Goal: Task Accomplishment & Management: Complete application form

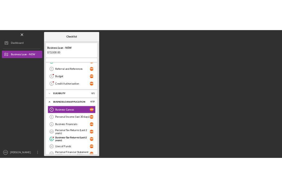
scroll to position [41, 0]
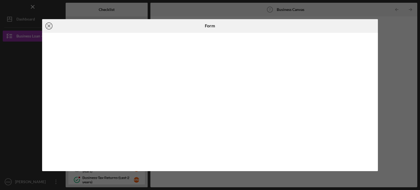
click at [50, 23] on circle at bounding box center [49, 26] width 7 height 7
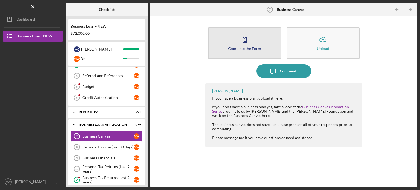
click at [240, 47] on div "Complete the Form" at bounding box center [244, 48] width 33 height 4
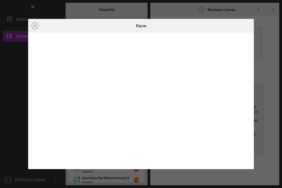
click at [248, 161] on iframe at bounding box center [141, 101] width 215 height 126
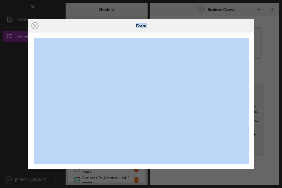
click at [248, 161] on iframe at bounding box center [141, 101] width 215 height 126
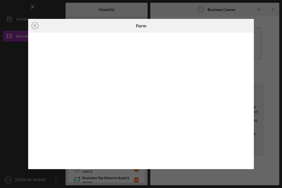
click at [248, 161] on iframe at bounding box center [141, 101] width 215 height 126
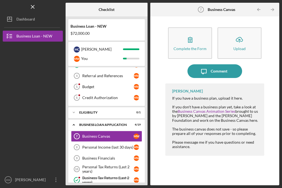
click at [58, 132] on div at bounding box center [33, 141] width 60 height 66
click at [97, 148] on link "Personal Income (last 30 days) 8 Personal Income (last 30 days) M W" at bounding box center [106, 147] width 71 height 11
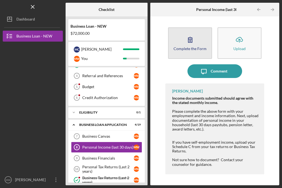
click at [192, 46] on icon "button" at bounding box center [190, 40] width 14 height 14
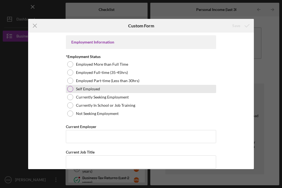
click at [96, 92] on div "Self Employed" at bounding box center [141, 89] width 150 height 8
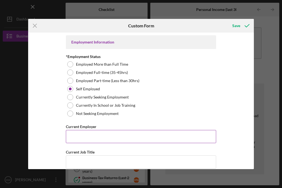
click at [170, 136] on input "Current Employer" at bounding box center [141, 136] width 150 height 13
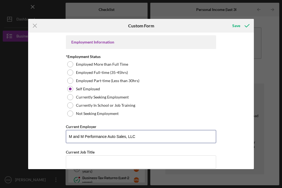
type input "M and M Performance Auto Sales, LLC"
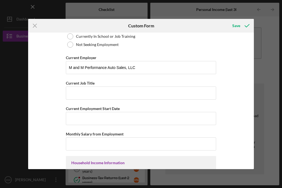
scroll to position [79, 0]
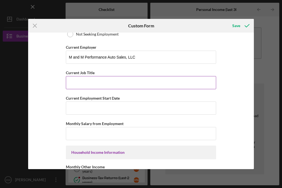
click at [178, 84] on input "Current Job Title" at bounding box center [141, 82] width 150 height 13
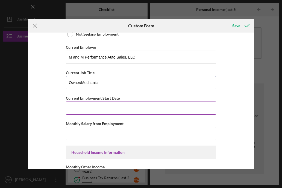
type input "Owner/Mechanic"
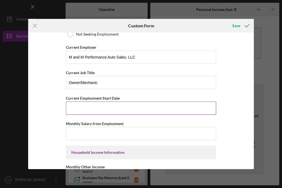
click at [172, 109] on input "Current Employment Start Date" at bounding box center [141, 107] width 150 height 13
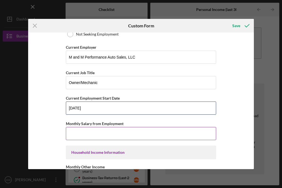
type input "[DATE]"
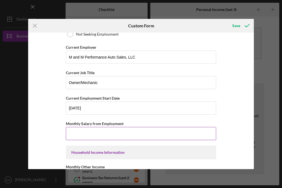
click at [144, 133] on input "Monthly Salary from Employment" at bounding box center [141, 133] width 150 height 13
type input "$5,000"
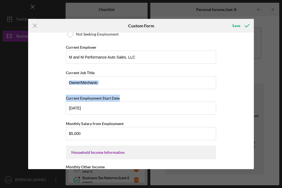
drag, startPoint x: 254, startPoint y: 79, endPoint x: 253, endPoint y: 90, distance: 10.1
click at [253, 90] on div "Icon/Menu Close Custom Form Save Employment Information *Employment Status Empl…" at bounding box center [141, 94] width 282 height 188
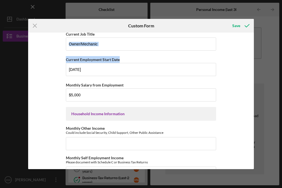
scroll to position [120, 0]
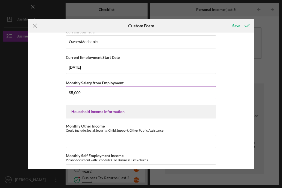
click at [84, 89] on input "$5,000" at bounding box center [141, 92] width 150 height 13
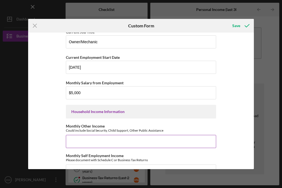
click at [147, 141] on input "Monthly Other Income" at bounding box center [141, 141] width 150 height 13
drag, startPoint x: 147, startPoint y: 141, endPoint x: 125, endPoint y: 141, distance: 22.1
click at [125, 141] on input "Monthly Other Income" at bounding box center [141, 141] width 150 height 13
click at [78, 142] on input "Monthly Other Income" at bounding box center [141, 141] width 150 height 13
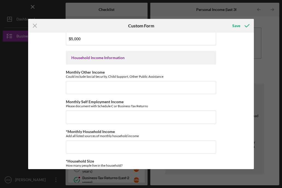
scroll to position [175, 0]
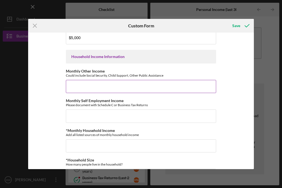
click at [146, 78] on div "Monthly Other Income Could include Social Security, Child Support, Other Public…" at bounding box center [141, 81] width 150 height 24
click at [143, 88] on input "Monthly Other Income" at bounding box center [141, 86] width 150 height 13
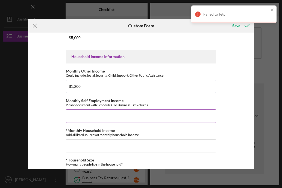
type input "$1,200"
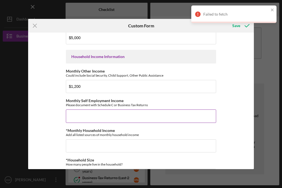
click at [94, 116] on input "Monthly Self Employment Income" at bounding box center [141, 115] width 150 height 13
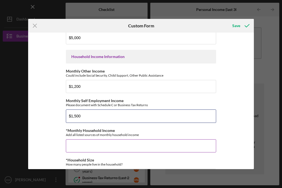
type input "$1,500"
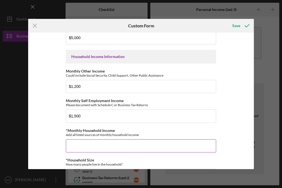
click at [95, 146] on input "*Monthly Household Income" at bounding box center [141, 145] width 150 height 13
type input "$6,000"
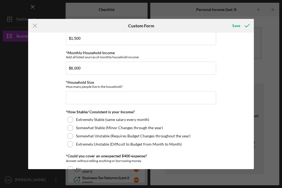
scroll to position [277, 0]
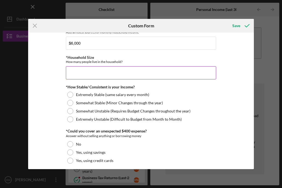
click at [161, 71] on input "*Household Size" at bounding box center [141, 72] width 150 height 13
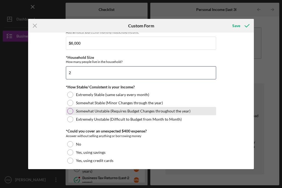
type input "2"
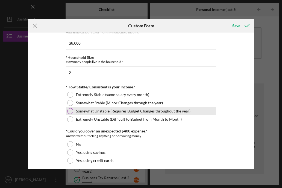
click at [71, 108] on div at bounding box center [70, 111] width 6 height 6
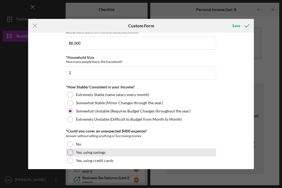
click at [71, 150] on div at bounding box center [70, 152] width 6 height 6
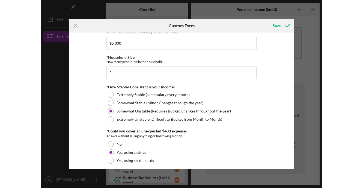
scroll to position [323, 0]
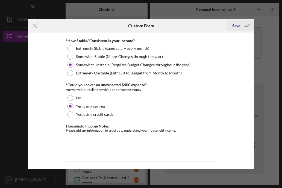
click at [240, 27] on icon "submit" at bounding box center [247, 26] width 14 height 14
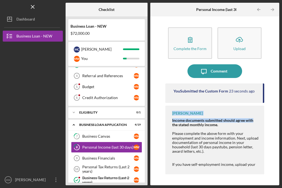
drag, startPoint x: 263, startPoint y: 103, endPoint x: 264, endPoint y: 117, distance: 13.9
click at [264, 117] on div "You Submitted the Custom Form 23 seconds ago [PERSON_NAME] Income documents sub…" at bounding box center [214, 129] width 99 height 93
click at [263, 126] on div at bounding box center [248, 126] width 61 height 11
click at [261, 135] on div "[PERSON_NAME] Income documents submitted should agree with the stated monthly i…" at bounding box center [214, 139] width 99 height 69
click at [260, 154] on div "[PERSON_NAME] Income documents submitted should agree with the stated monthly i…" at bounding box center [214, 139] width 99 height 69
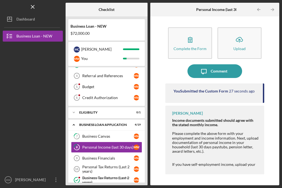
click at [249, 161] on div at bounding box center [215, 160] width 87 height 4
click at [252, 151] on div "Please complete the above form with your employment and income information. Nex…" at bounding box center [215, 142] width 87 height 22
click at [245, 166] on div "If you have self-employment income, upload your Schedule C from your tax return…" at bounding box center [215, 168] width 87 height 13
click at [116, 157] on div "Business Financials" at bounding box center [107, 158] width 51 height 4
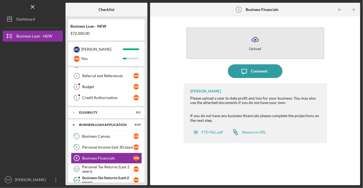
click at [257, 43] on icon "Icon/Upload" at bounding box center [256, 40] width 14 height 14
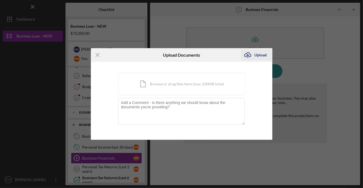
click at [249, 54] on icon "Icon/Upload" at bounding box center [248, 55] width 14 height 14
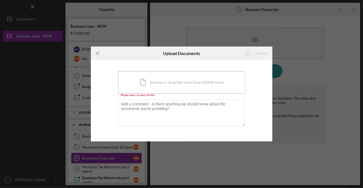
click at [203, 79] on div "Icon/Document Browse or drag files here (max 100MB total) Tap to choose files o…" at bounding box center [181, 82] width 127 height 22
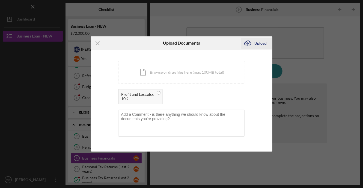
click at [252, 42] on icon "Icon/Upload" at bounding box center [248, 43] width 14 height 14
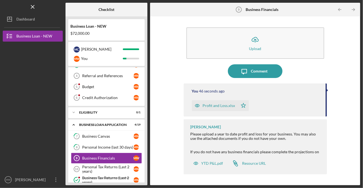
drag, startPoint x: 327, startPoint y: 102, endPoint x: 327, endPoint y: 109, distance: 6.8
click at [327, 109] on div "You 46 seconds ago Profit and Loss.xlsx Icon/Star" at bounding box center [255, 99] width 143 height 33
click at [106, 166] on div "Personal Tax Returns (Last 2 years)" at bounding box center [107, 168] width 51 height 9
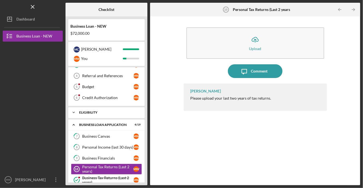
click at [73, 112] on icon "Icon/Expander" at bounding box center [73, 112] width 11 height 11
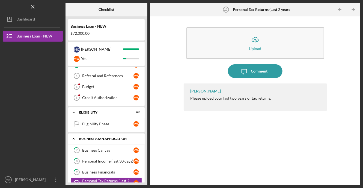
click at [72, 138] on icon "Icon/Expander" at bounding box center [73, 138] width 11 height 11
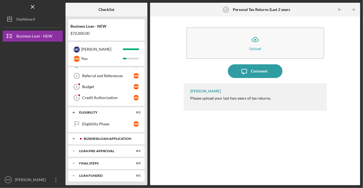
click at [73, 137] on icon "Icon/Expander" at bounding box center [73, 138] width 11 height 11
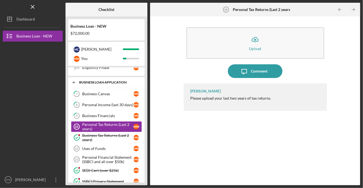
scroll to position [98, 0]
click at [98, 146] on div "Uses of Funds" at bounding box center [107, 148] width 51 height 4
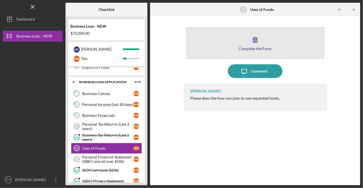
click at [257, 47] on div "Complete the Form" at bounding box center [255, 48] width 33 height 4
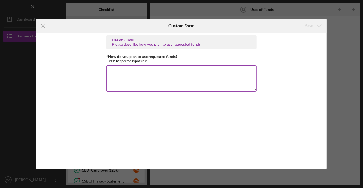
click at [148, 82] on textarea "*How do you plan to use requested funds?" at bounding box center [182, 78] width 150 height 26
click at [180, 58] on div "*How do you plan to use requested funds? Please be specific as possible" at bounding box center [182, 58] width 150 height 8
drag, startPoint x: 180, startPoint y: 58, endPoint x: 110, endPoint y: 57, distance: 70.5
click at [110, 57] on div "*How do you plan to use requested funds? Please be specific as possible" at bounding box center [182, 58] width 150 height 8
copy label "How do you plan to use requested funds?"
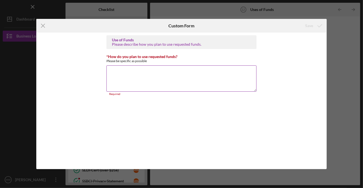
click at [113, 74] on textarea "*How do you plan to use requested funds?" at bounding box center [182, 78] width 150 height 26
paste textarea "Facility Improvements (20–25%) – Upgrade shop equipment, lifts, and diagnostic …"
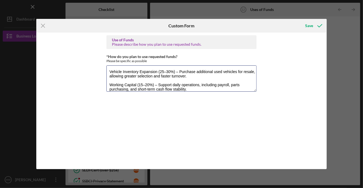
scroll to position [18, 0]
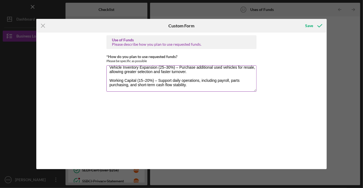
click at [120, 87] on textarea "Facility Improvements (20–25%) – Upgrade shop equipment, lifts, and diagnostic …" at bounding box center [182, 78] width 150 height 26
paste textarea "Marketing and Branding (10–15%) – Invest in digital advertising, website update…"
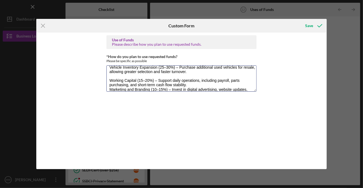
scroll to position [22, 0]
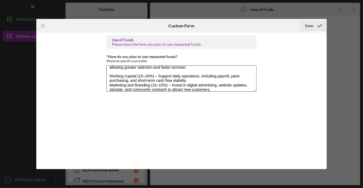
type textarea "Facility Improvements (20–25%) – Upgrade shop equipment, lifts, and diagnostic …"
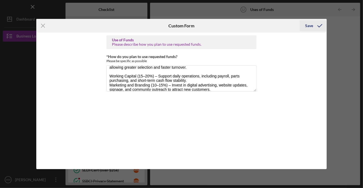
click at [308, 26] on div "Save" at bounding box center [309, 25] width 8 height 11
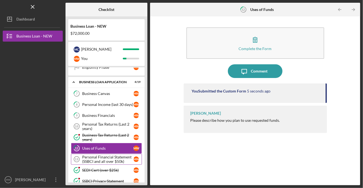
click at [105, 158] on div "Personal Financial Statement (SSBCI and all over $50k)" at bounding box center [107, 159] width 51 height 9
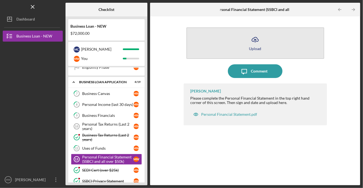
click at [254, 50] on div "Upload" at bounding box center [255, 48] width 12 height 4
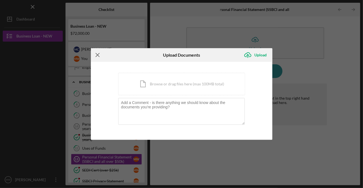
click at [97, 51] on icon "Icon/Menu Close" at bounding box center [98, 55] width 14 height 14
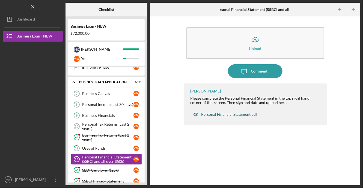
click at [219, 115] on div "Personal Financial Statement.pdf" at bounding box center [230, 114] width 56 height 4
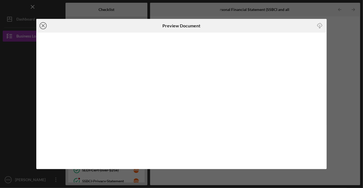
click at [44, 25] on icon "Icon/Close" at bounding box center [43, 26] width 14 height 14
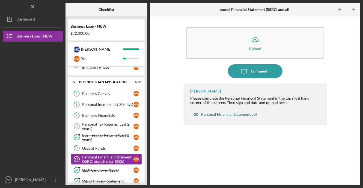
click at [256, 114] on div "Personal Financial Statement.pdf" at bounding box center [230, 114] width 56 height 4
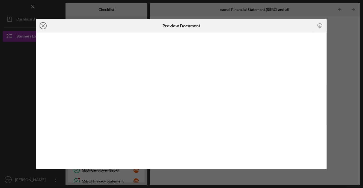
click at [42, 25] on icon "Icon/Close" at bounding box center [43, 26] width 14 height 14
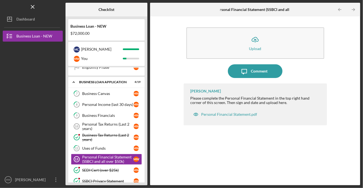
click at [336, 135] on div "Icon/Upload Upload Icon/Message Comment [PERSON_NAME] Please complete the Perso…" at bounding box center [255, 100] width 205 height 163
click at [245, 114] on div "Personal Financial Statement.pdf" at bounding box center [230, 114] width 56 height 4
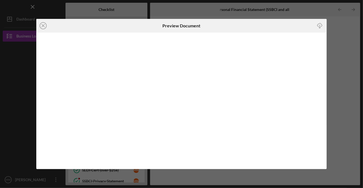
click at [270, 28] on div "Icon/Download" at bounding box center [278, 26] width 97 height 14
click at [43, 25] on icon "Icon/Close" at bounding box center [43, 26] width 14 height 14
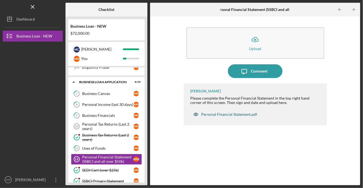
click at [212, 113] on div "Personal Financial Statement.pdf" at bounding box center [230, 114] width 56 height 4
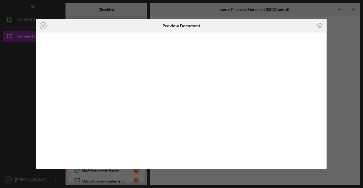
click at [321, 29] on icon "Icon/Download" at bounding box center [320, 25] width 12 height 12
click at [43, 24] on icon "Icon/Close" at bounding box center [43, 26] width 14 height 14
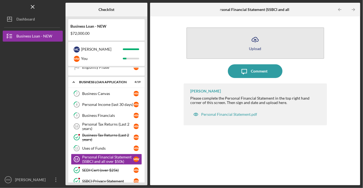
click at [258, 39] on icon "Icon/Upload" at bounding box center [256, 40] width 14 height 14
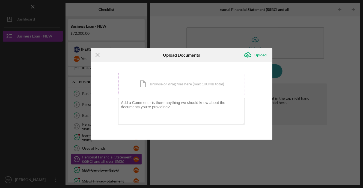
click at [183, 83] on div "Icon/Document Browse or drag files here (max 100MB total) Tap to choose files o…" at bounding box center [181, 84] width 127 height 22
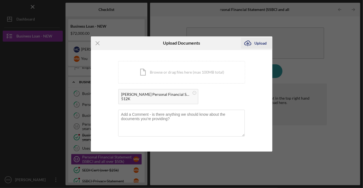
click at [252, 42] on icon "Icon/Upload" at bounding box center [248, 43] width 14 height 14
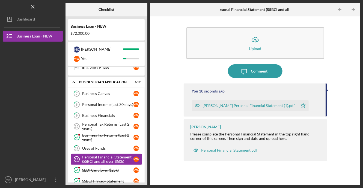
click at [111, 159] on div "Personal Financial Statement (SSBCI and all over $50k)" at bounding box center [107, 159] width 51 height 9
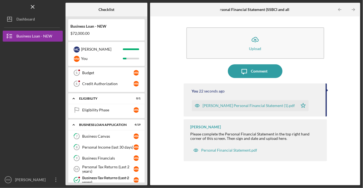
scroll to position [54, 0]
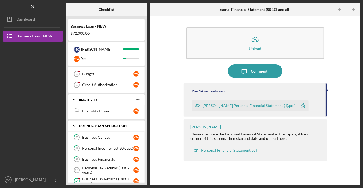
click at [74, 125] on polyline at bounding box center [74, 125] width 2 height 1
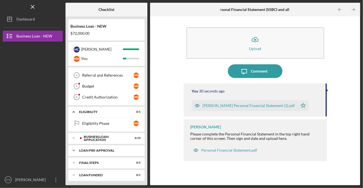
click at [75, 148] on icon "Icon/Expander" at bounding box center [73, 150] width 11 height 11
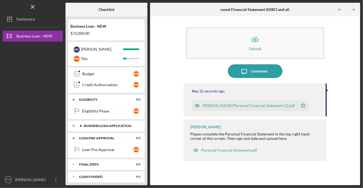
click at [73, 123] on icon "Icon/Expander" at bounding box center [73, 125] width 11 height 11
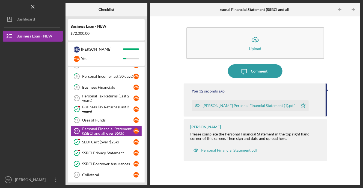
scroll to position [130, 0]
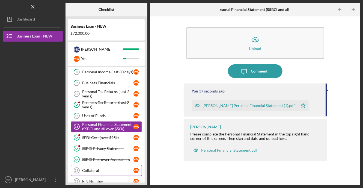
click at [95, 169] on div "Collateral" at bounding box center [107, 170] width 51 height 4
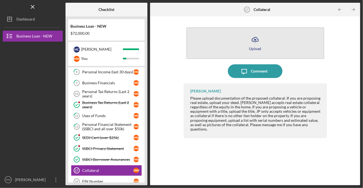
click at [254, 43] on icon "Icon/Upload" at bounding box center [256, 40] width 14 height 14
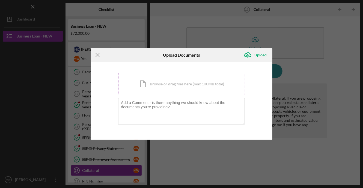
click at [195, 85] on div "Icon/Document Browse or drag files here (max 100MB total) Tap to choose files o…" at bounding box center [181, 84] width 127 height 22
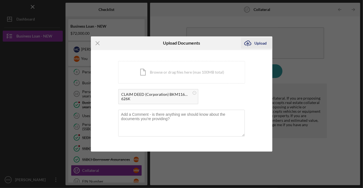
click at [249, 42] on icon "Icon/Upload" at bounding box center [248, 43] width 14 height 14
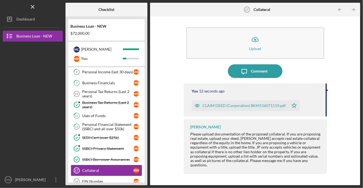
click at [117, 169] on div "Collateral" at bounding box center [107, 170] width 51 height 4
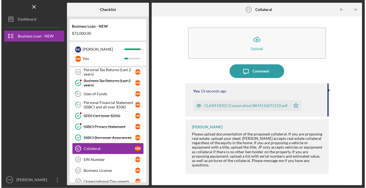
scroll to position [163, 0]
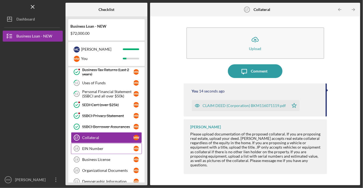
click at [113, 148] on div "EIN Number" at bounding box center [107, 148] width 51 height 4
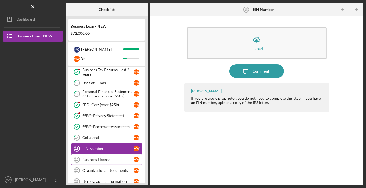
click at [101, 157] on div "Business License" at bounding box center [107, 159] width 51 height 4
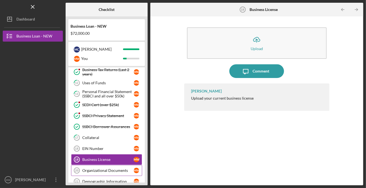
click at [115, 168] on div "Organizational Documents" at bounding box center [107, 170] width 51 height 4
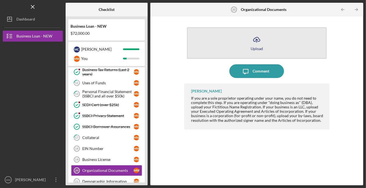
click at [256, 39] on icon "Icon/Upload" at bounding box center [257, 40] width 14 height 14
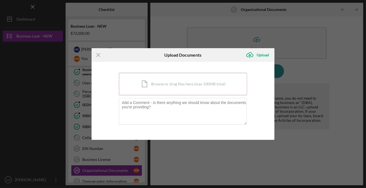
click at [185, 84] on div "Icon/Document Browse or drag files here (max 100MB total) Tap to choose files o…" at bounding box center [183, 84] width 128 height 22
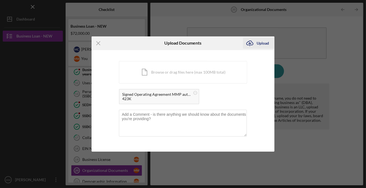
click at [255, 40] on icon "Icon/Upload" at bounding box center [250, 43] width 14 height 14
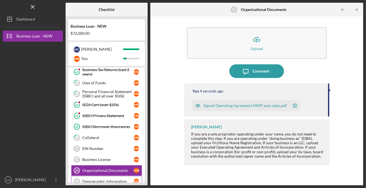
click at [118, 179] on div "Demographic Information" at bounding box center [107, 181] width 51 height 4
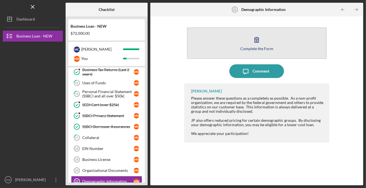
click at [258, 49] on div "Complete the Form" at bounding box center [256, 48] width 33 height 4
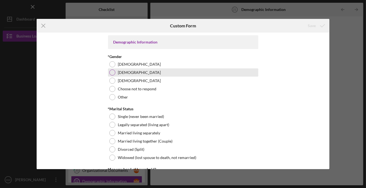
click at [111, 71] on div at bounding box center [112, 72] width 6 height 6
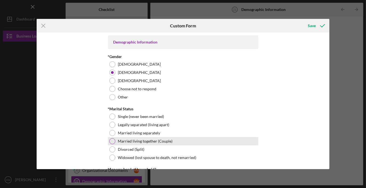
click at [111, 138] on div at bounding box center [112, 141] width 6 height 6
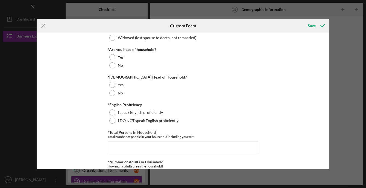
scroll to position [148, 0]
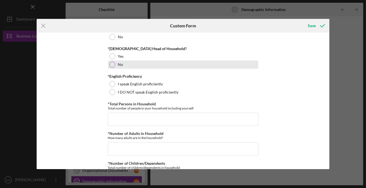
click at [110, 63] on div at bounding box center [112, 64] width 6 height 6
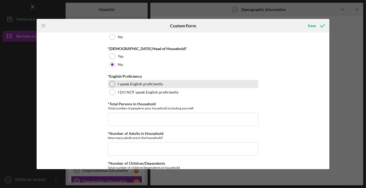
click at [111, 84] on div at bounding box center [112, 84] width 6 height 6
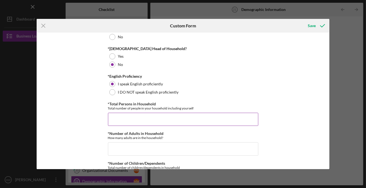
click at [124, 117] on input "*Total Persons in Household" at bounding box center [183, 119] width 150 height 13
type input "2"
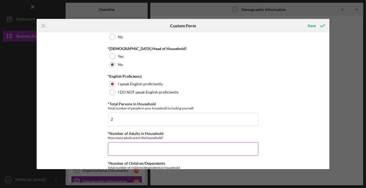
click at [131, 148] on input "*Number of Adults in Household" at bounding box center [183, 148] width 150 height 13
type input "2"
click at [328, 157] on div "Demographic Information *Gender [DEMOGRAPHIC_DATA] [DEMOGRAPHIC_DATA] [DEMOGRAP…" at bounding box center [183, 101] width 293 height 137
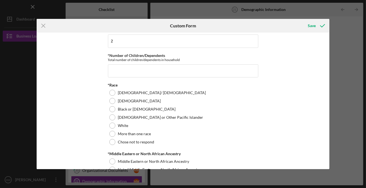
scroll to position [262, 0]
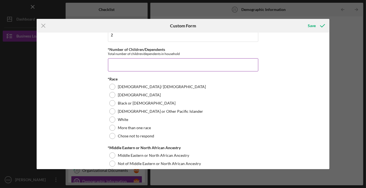
click at [166, 66] on input "*Number of Children/Dependents" at bounding box center [183, 64] width 150 height 13
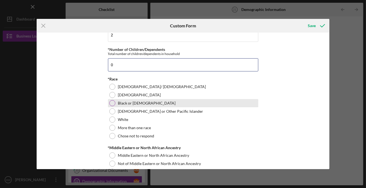
type input "0"
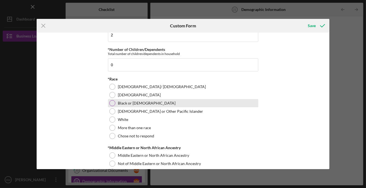
click at [113, 104] on div at bounding box center [112, 103] width 6 height 6
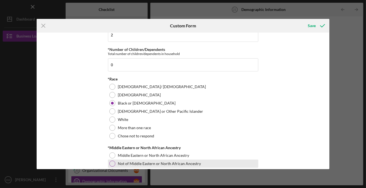
click at [110, 161] on div at bounding box center [112, 163] width 6 height 6
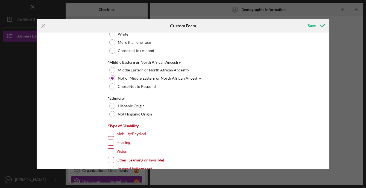
scroll to position [376, 0]
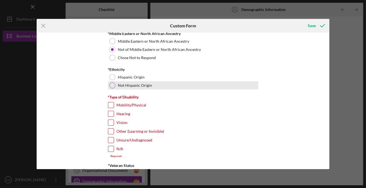
click at [115, 85] on div "Not Hispanic Origin" at bounding box center [183, 85] width 150 height 8
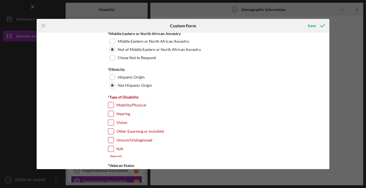
click at [111, 148] on input "N/A" at bounding box center [110, 148] width 5 height 5
checkbox input "true"
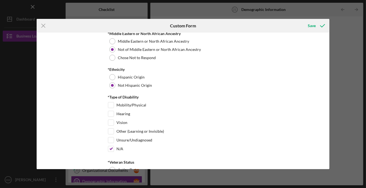
click at [327, 160] on div "Demographic Information *Gender [DEMOGRAPHIC_DATA] [DEMOGRAPHIC_DATA] [DEMOGRAP…" at bounding box center [183, 101] width 293 height 137
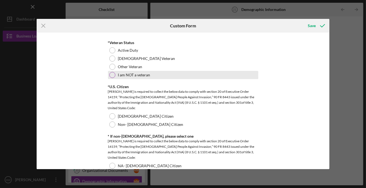
click at [111, 73] on div at bounding box center [112, 75] width 6 height 6
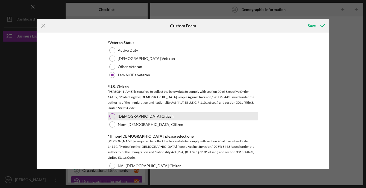
click at [112, 117] on div at bounding box center [112, 116] width 6 height 6
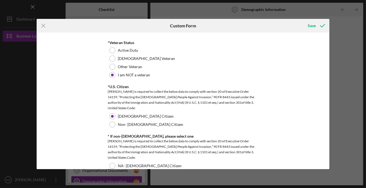
scroll to position [614, 0]
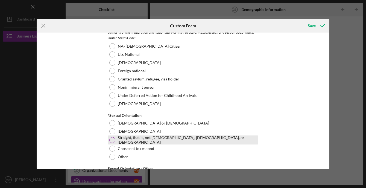
click at [113, 137] on div at bounding box center [112, 140] width 6 height 6
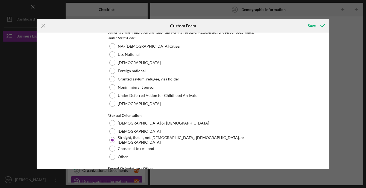
click at [328, 160] on div "Demographic Information *Gender [DEMOGRAPHIC_DATA] [DEMOGRAPHIC_DATA] [DEMOGRAP…" at bounding box center [183, 101] width 293 height 137
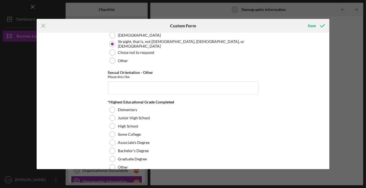
scroll to position [704, 0]
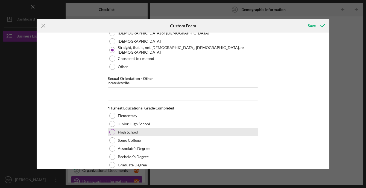
click at [111, 131] on div at bounding box center [112, 132] width 6 height 6
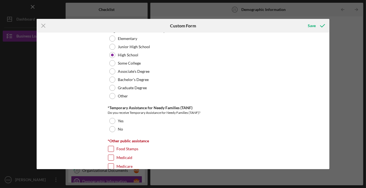
scroll to position [812, 0]
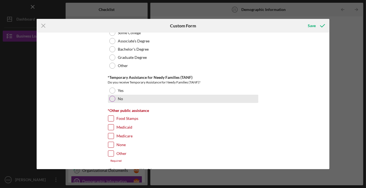
click at [111, 97] on div at bounding box center [112, 99] width 6 height 6
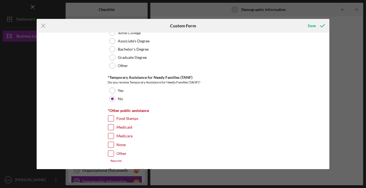
click at [109, 142] on input "None" at bounding box center [110, 144] width 5 height 5
checkbox input "true"
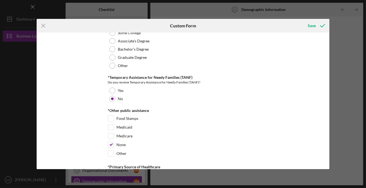
scroll to position [931, 0]
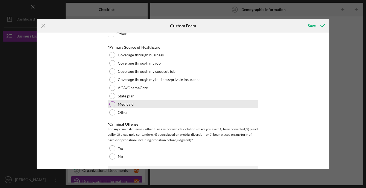
click at [111, 101] on div at bounding box center [112, 104] width 6 height 6
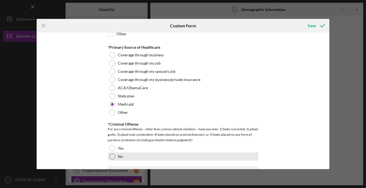
click at [111, 154] on div at bounding box center [112, 156] width 6 height 6
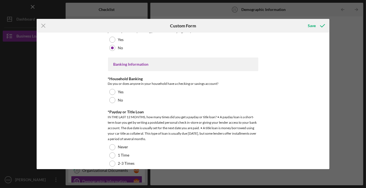
scroll to position [1045, 0]
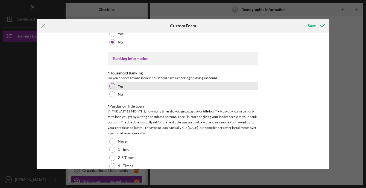
click at [111, 84] on div at bounding box center [112, 86] width 6 height 6
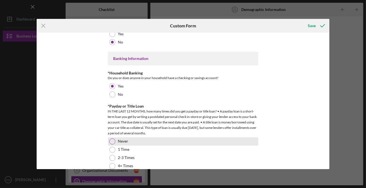
click at [111, 138] on div at bounding box center [112, 141] width 6 height 6
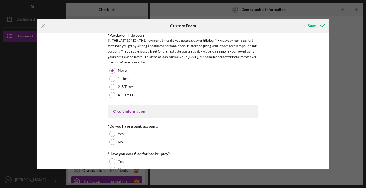
scroll to position [1126, 0]
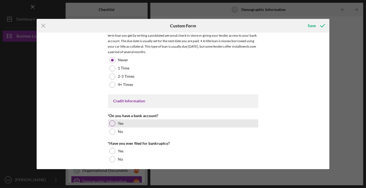
click at [109, 119] on div "Yes" at bounding box center [183, 123] width 150 height 8
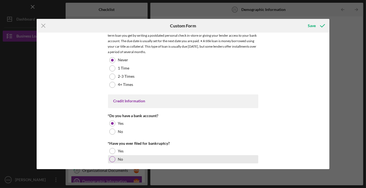
click at [113, 158] on div at bounding box center [112, 159] width 6 height 6
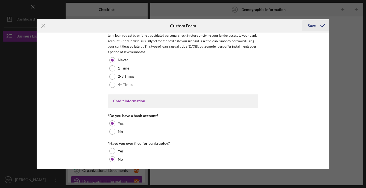
click at [311, 25] on div "Save" at bounding box center [312, 25] width 8 height 11
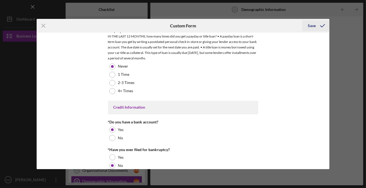
scroll to position [1133, 0]
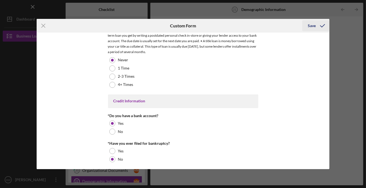
click at [312, 25] on div "Save" at bounding box center [312, 25] width 8 height 11
click at [321, 25] on icon "submit" at bounding box center [323, 26] width 14 height 14
drag, startPoint x: 328, startPoint y: 162, endPoint x: 327, endPoint y: 143, distance: 19.4
click at [327, 143] on div "Demographic Information *Gender [DEMOGRAPHIC_DATA] [DEMOGRAPHIC_DATA] [DEMOGRAP…" at bounding box center [183, 101] width 293 height 137
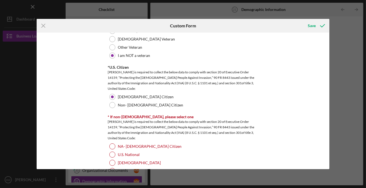
scroll to position [515, 0]
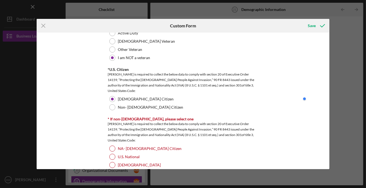
drag, startPoint x: 329, startPoint y: 95, endPoint x: 330, endPoint y: 108, distance: 13.5
click at [330, 108] on body "Icon/Menu Demographic Information 21 Demographic Information Checklist Business…" at bounding box center [183, 94] width 366 height 188
drag, startPoint x: 328, startPoint y: 96, endPoint x: 329, endPoint y: 108, distance: 11.8
click at [329, 108] on body "Icon/Menu Demographic Information 21 Demographic Information Checklist Business…" at bounding box center [183, 94] width 366 height 188
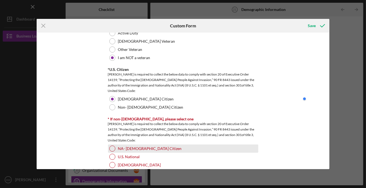
click at [110, 147] on div at bounding box center [112, 148] width 6 height 6
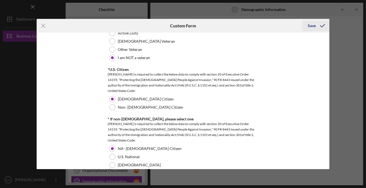
click at [312, 26] on div "Save" at bounding box center [312, 25] width 8 height 11
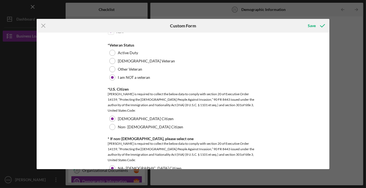
scroll to position [471, 0]
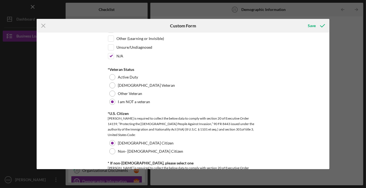
click at [326, 89] on div "Demographic Information *Gender [DEMOGRAPHIC_DATA] [DEMOGRAPHIC_DATA] [DEMOGRAP…" at bounding box center [183, 101] width 293 height 137
click at [327, 53] on div "Demographic Information *Gender [DEMOGRAPHIC_DATA] [DEMOGRAPHIC_DATA] [DEMOGRAP…" at bounding box center [183, 101] width 293 height 137
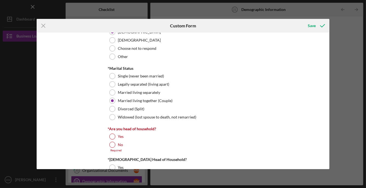
scroll to position [36, 0]
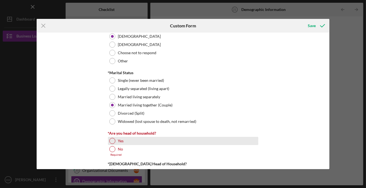
click at [112, 142] on div at bounding box center [112, 141] width 6 height 6
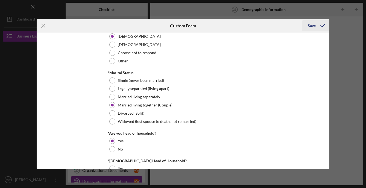
click at [316, 28] on icon "submit" at bounding box center [323, 26] width 14 height 14
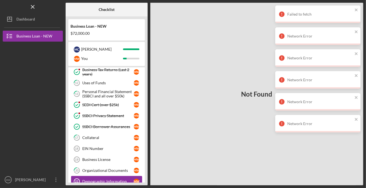
click at [109, 179] on div "Demographic Information" at bounding box center [107, 181] width 51 height 4
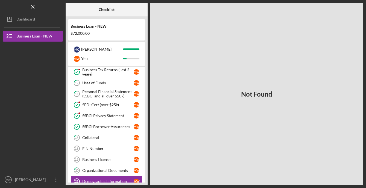
click at [106, 179] on div "Demographic Information" at bounding box center [107, 181] width 51 height 4
